Goal: Transaction & Acquisition: Purchase product/service

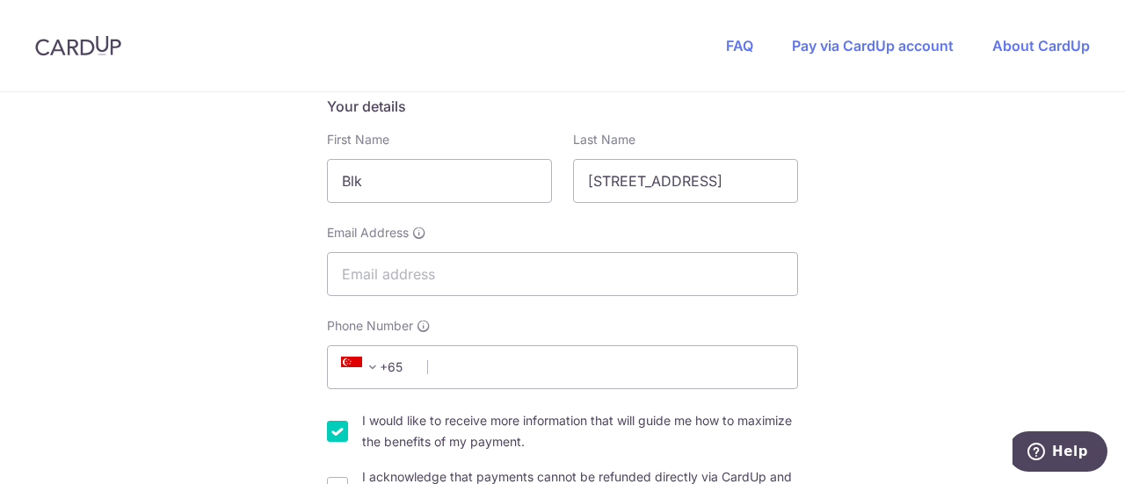
scroll to position [298, 0]
click at [424, 281] on input "Email Address" at bounding box center [562, 273] width 471 height 44
click at [436, 261] on input "Email Address" at bounding box center [562, 273] width 471 height 44
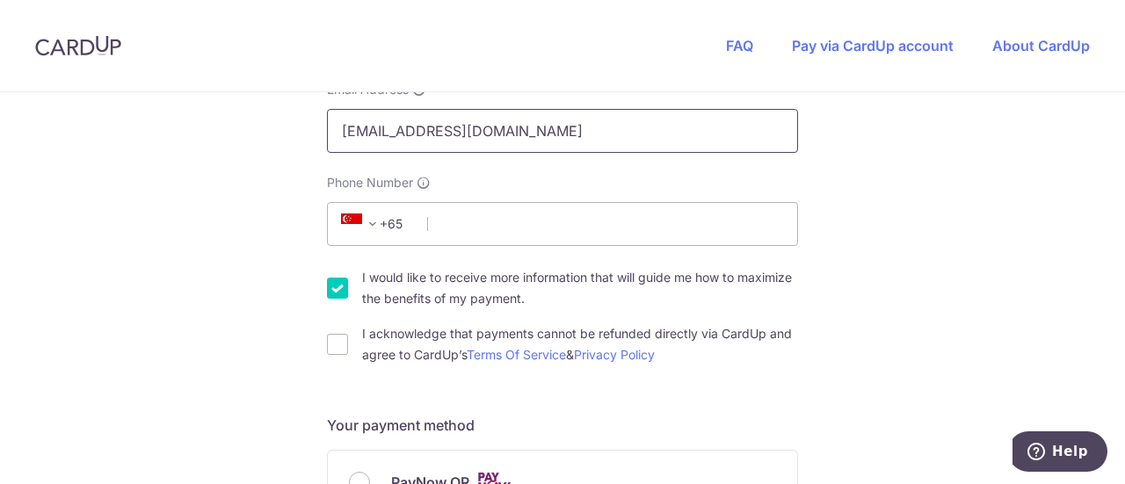
scroll to position [442, 0]
type input "[EMAIL_ADDRESS][DOMAIN_NAME]"
click at [466, 224] on input "Phone Number" at bounding box center [562, 222] width 471 height 44
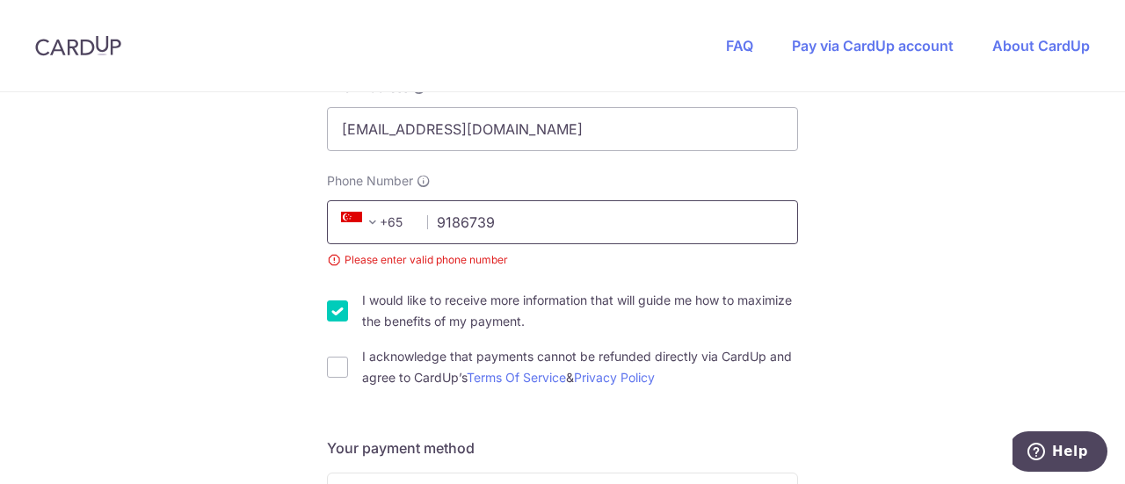
click at [541, 231] on input "9186739" at bounding box center [562, 222] width 471 height 44
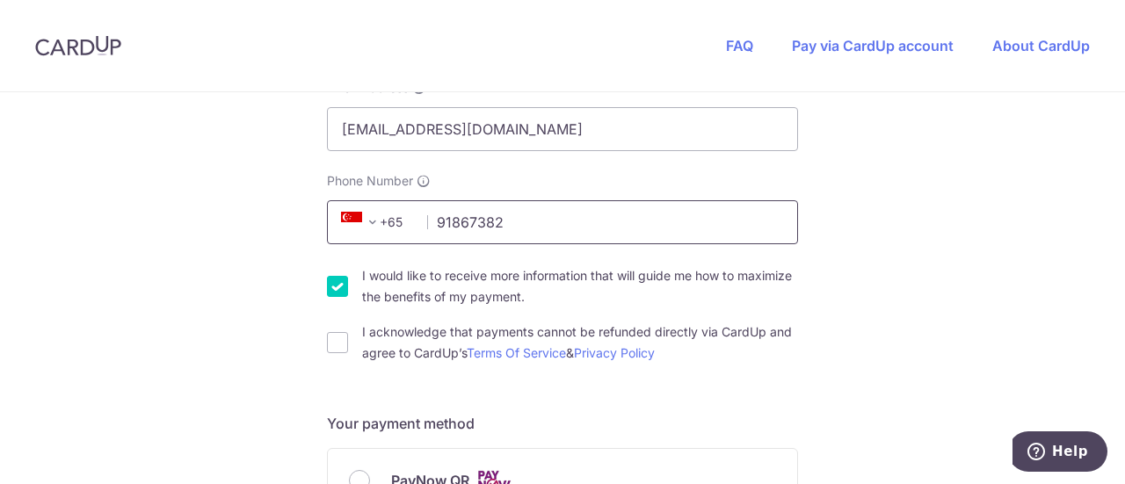
type input "91867382"
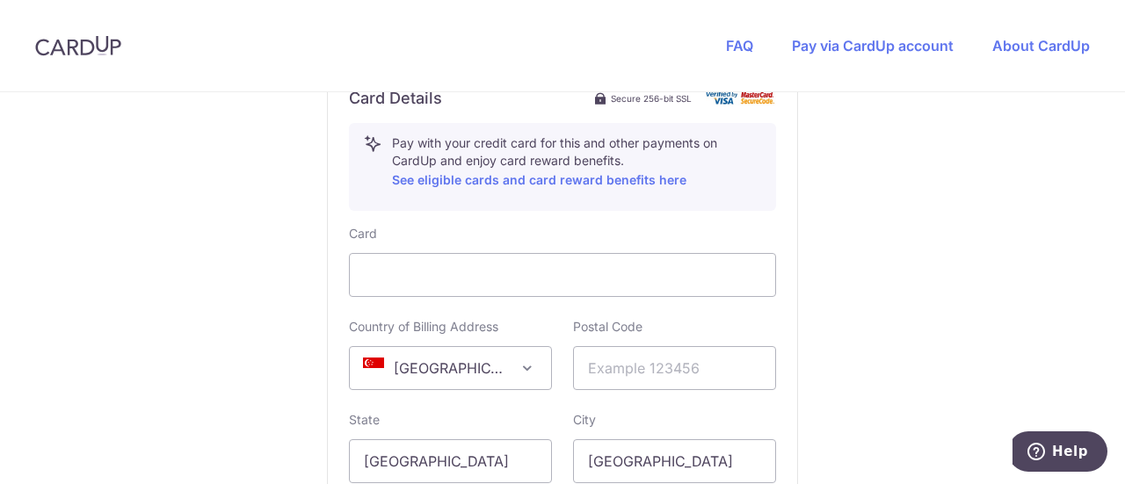
scroll to position [974, 0]
click at [666, 375] on input "text" at bounding box center [674, 367] width 203 height 44
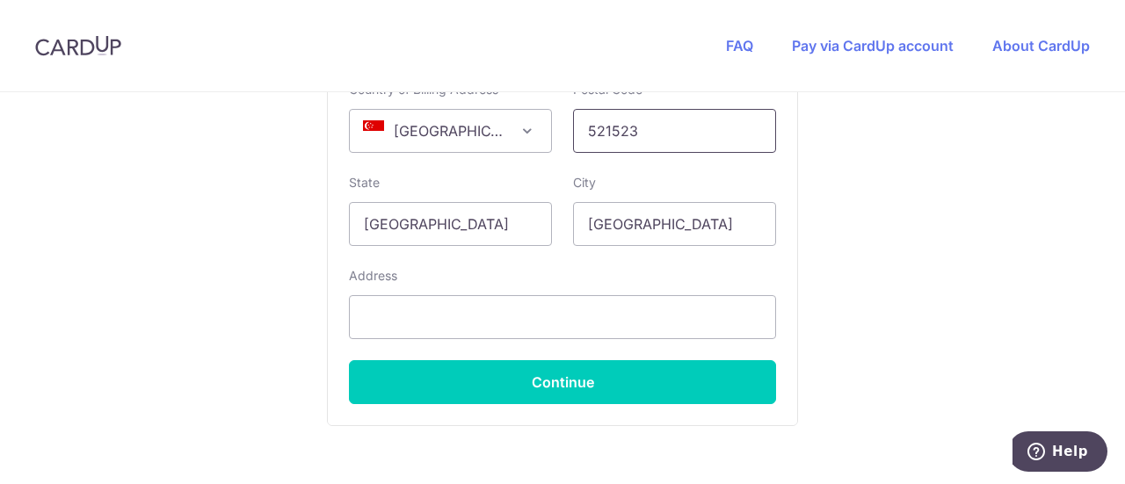
scroll to position [1211, 0]
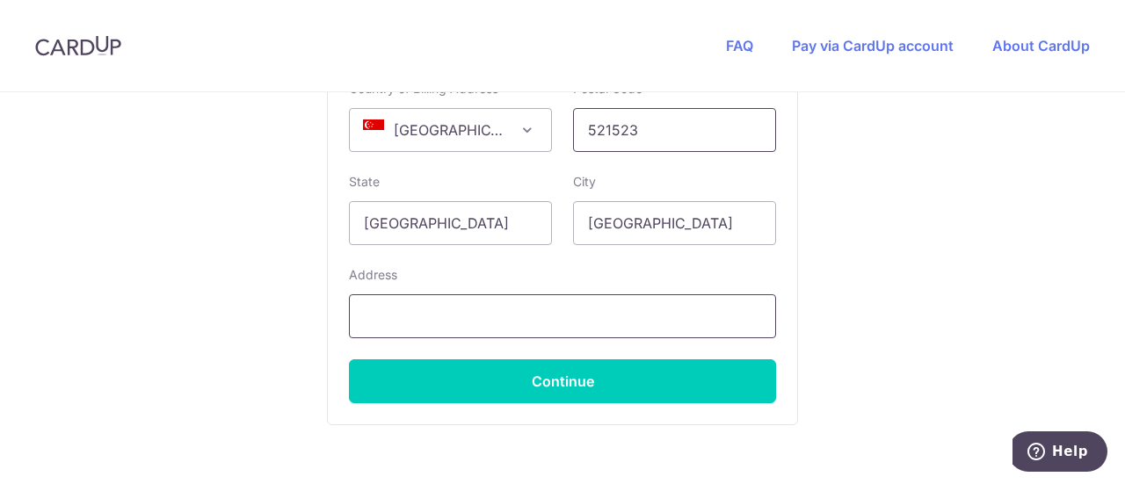
type input "521523"
click at [437, 308] on input "text" at bounding box center [562, 316] width 427 height 44
click at [435, 316] on input "Blk" at bounding box center [562, 316] width 427 height 44
type input "Blk [STREET_ADDRESS]"
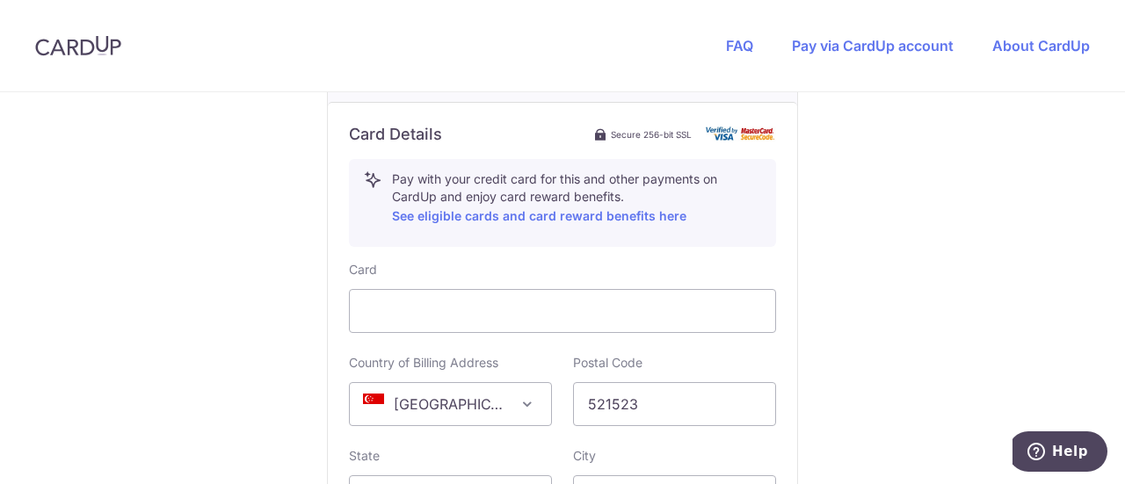
scroll to position [1146, 0]
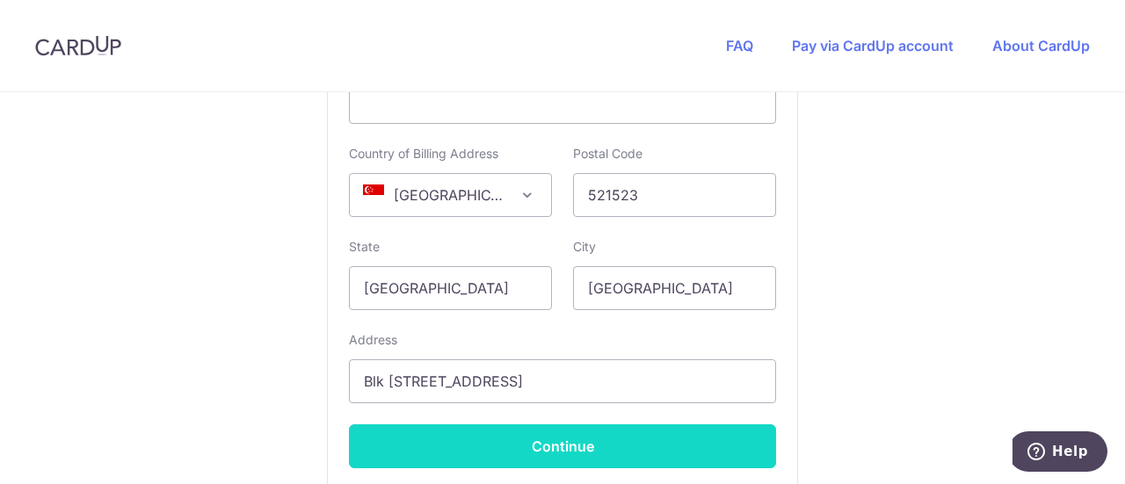
click at [619, 445] on button "Continue" at bounding box center [562, 447] width 427 height 44
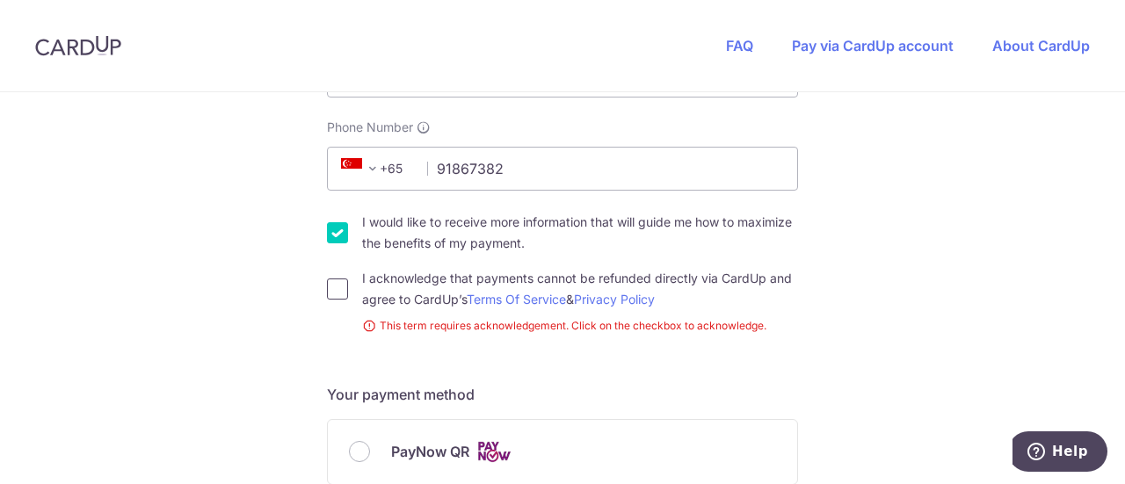
click at [327, 286] on input "I acknowledge that payments cannot be refunded directly via CardUp and agree to…" at bounding box center [337, 289] width 21 height 21
checkbox input "true"
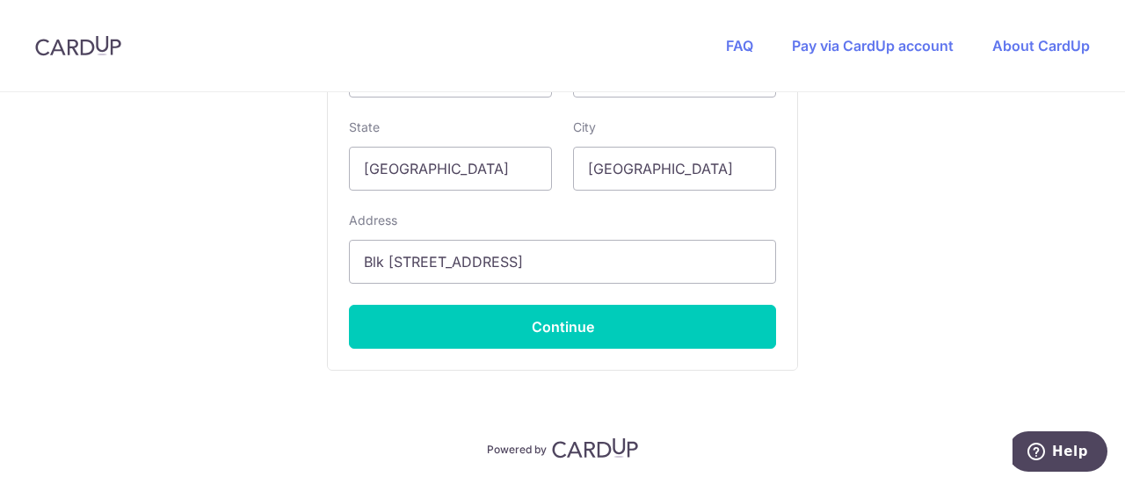
scroll to position [1318, 0]
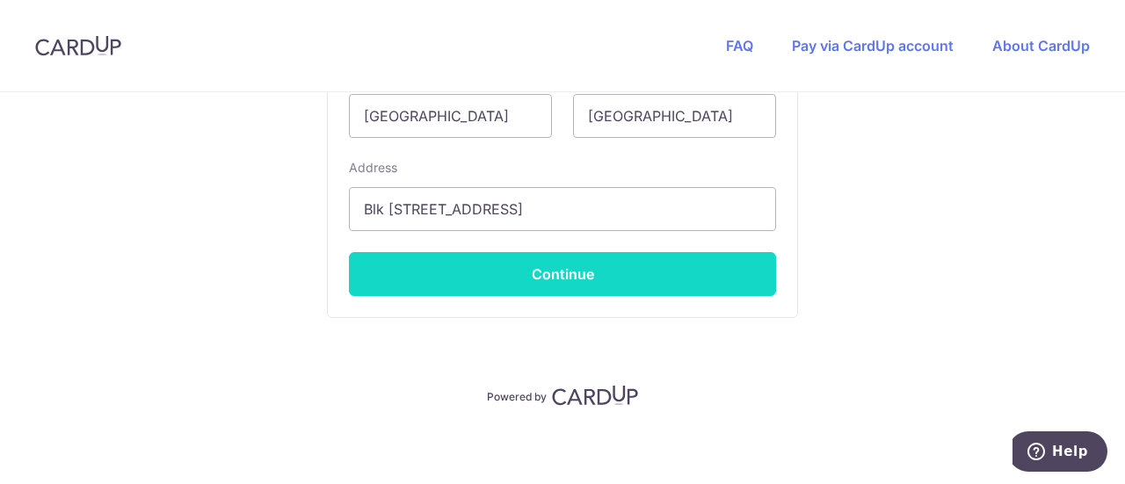
click at [584, 279] on button "Continue" at bounding box center [562, 274] width 427 height 44
type input "**** 2754"
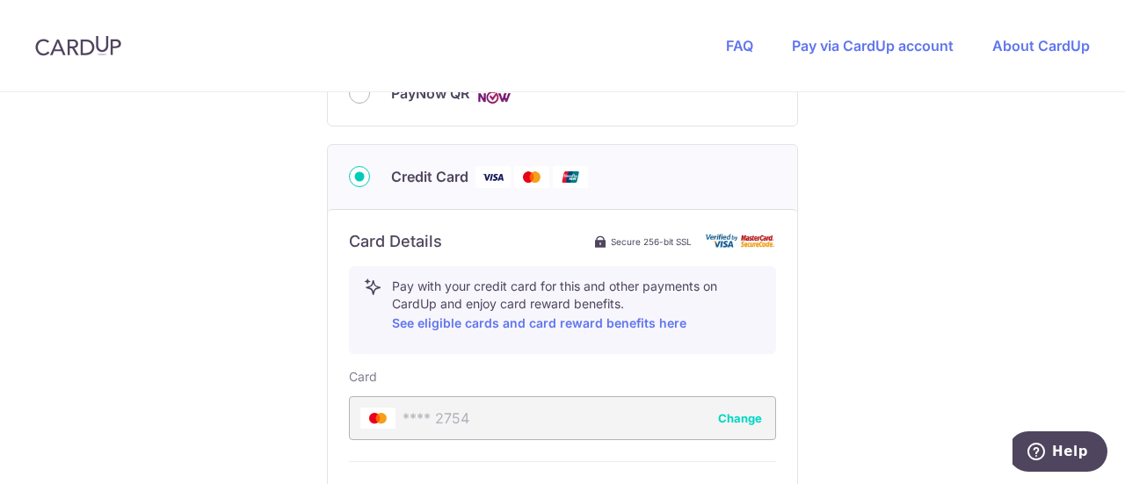
scroll to position [643, 0]
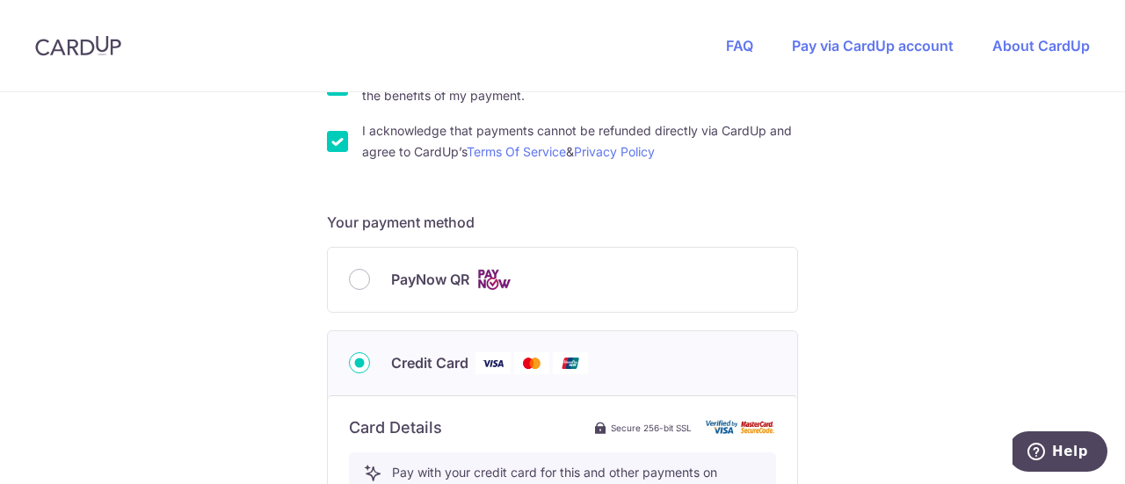
click at [366, 279] on div "PayNow QR" at bounding box center [562, 280] width 427 height 22
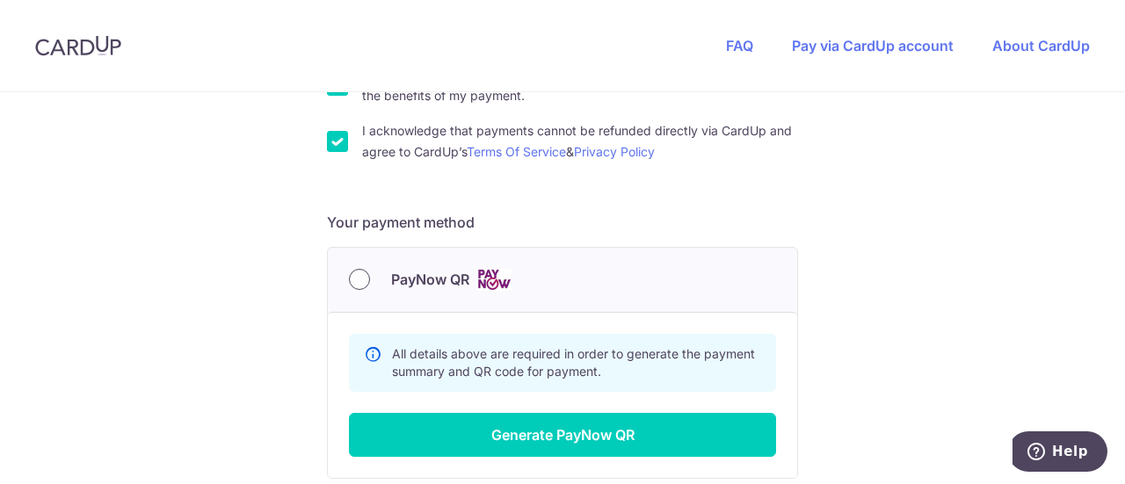
click at [363, 279] on input "PayNow QR" at bounding box center [359, 279] width 21 height 21
radio input "true"
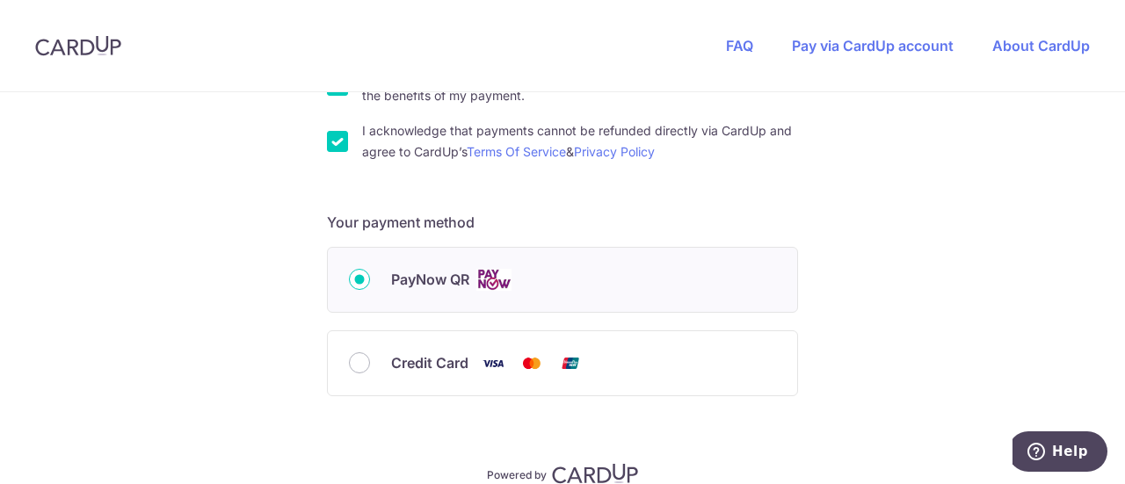
scroll to position [723, 0]
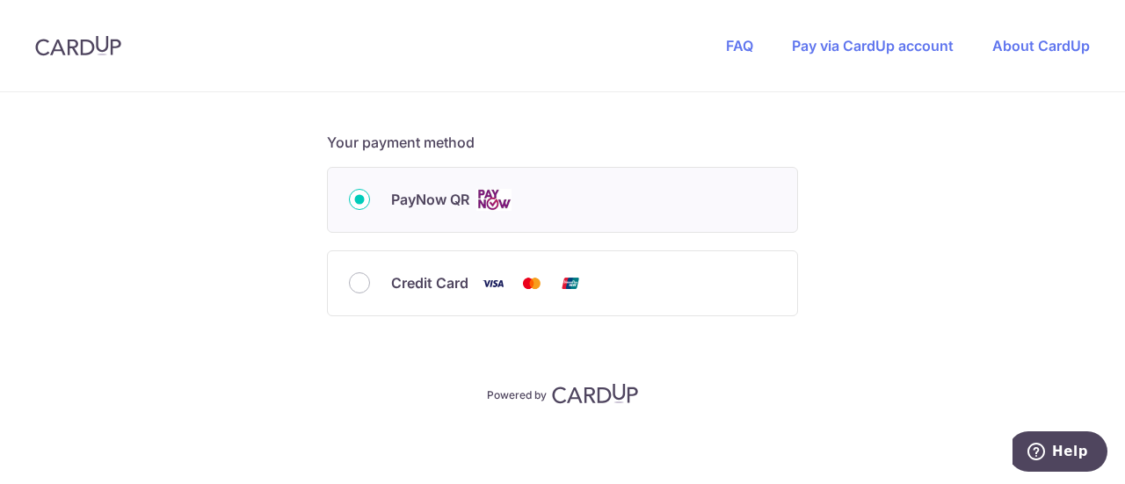
click at [454, 199] on span "PayNow QR" at bounding box center [430, 199] width 78 height 21
click at [370, 199] on input "PayNow QR" at bounding box center [359, 199] width 21 height 21
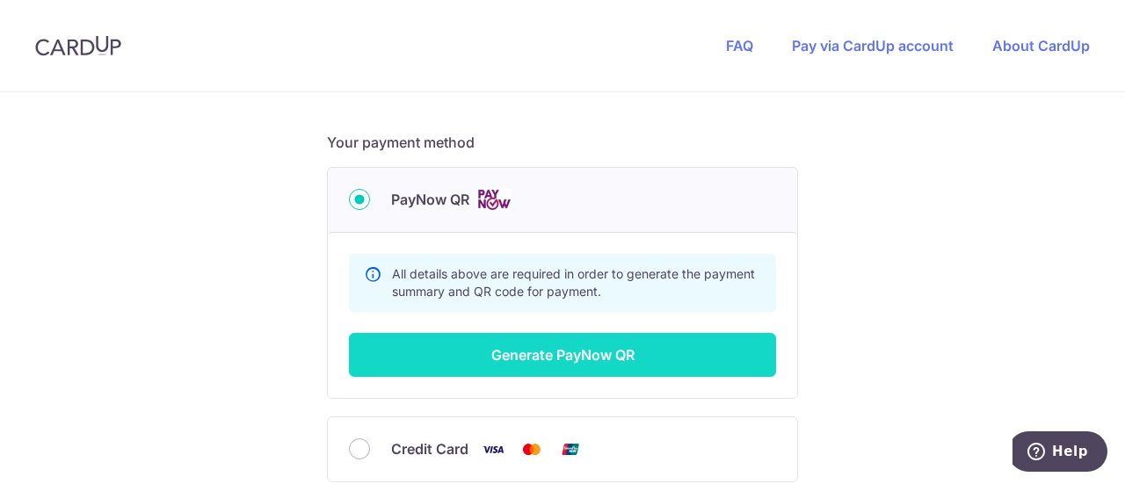
click at [578, 349] on button "Generate PayNow QR" at bounding box center [562, 355] width 427 height 44
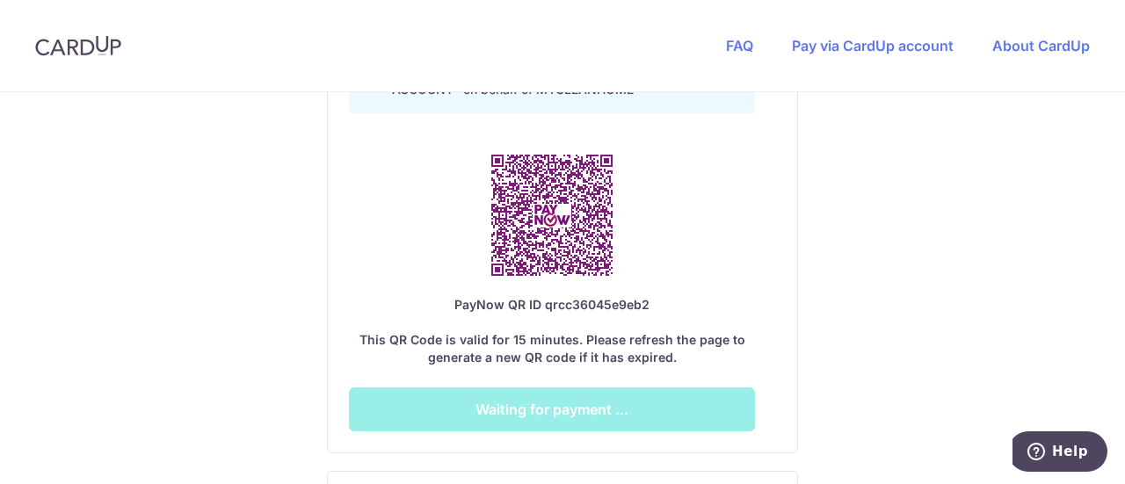
scroll to position [1043, 0]
